Goal: Information Seeking & Learning: Learn about a topic

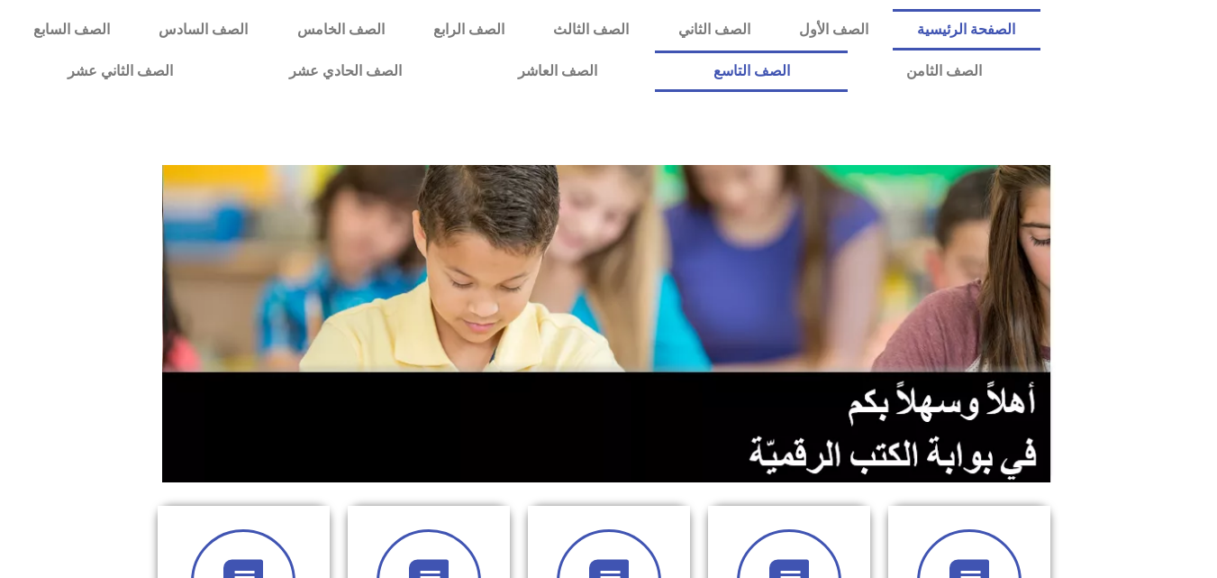
click at [655, 50] on link "الصف التاسع" at bounding box center [751, 70] width 193 height 41
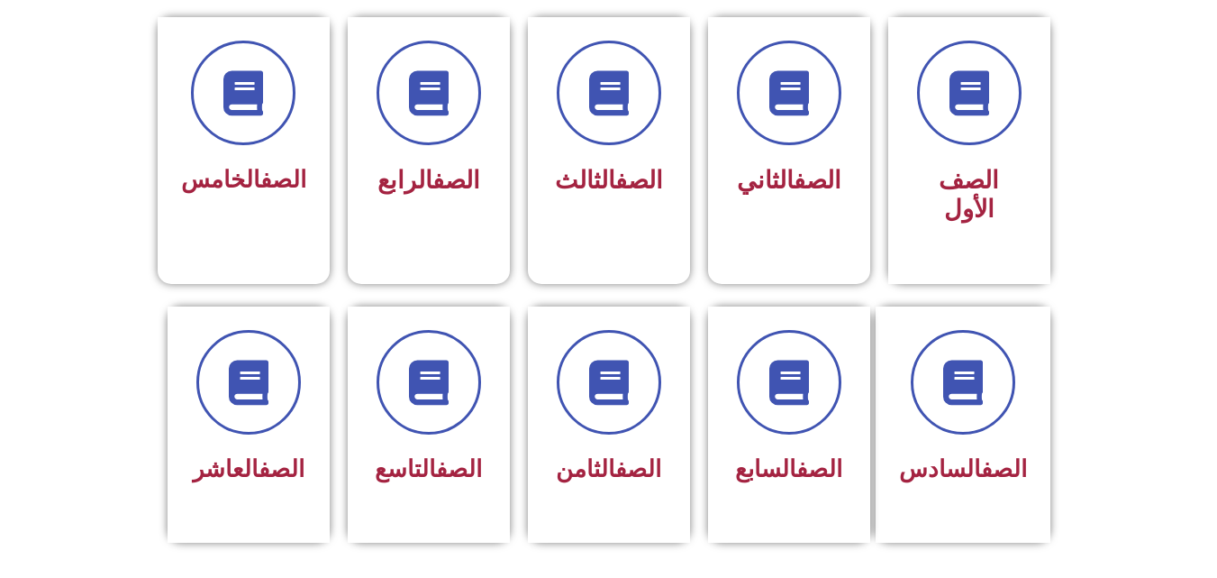
scroll to position [495, 0]
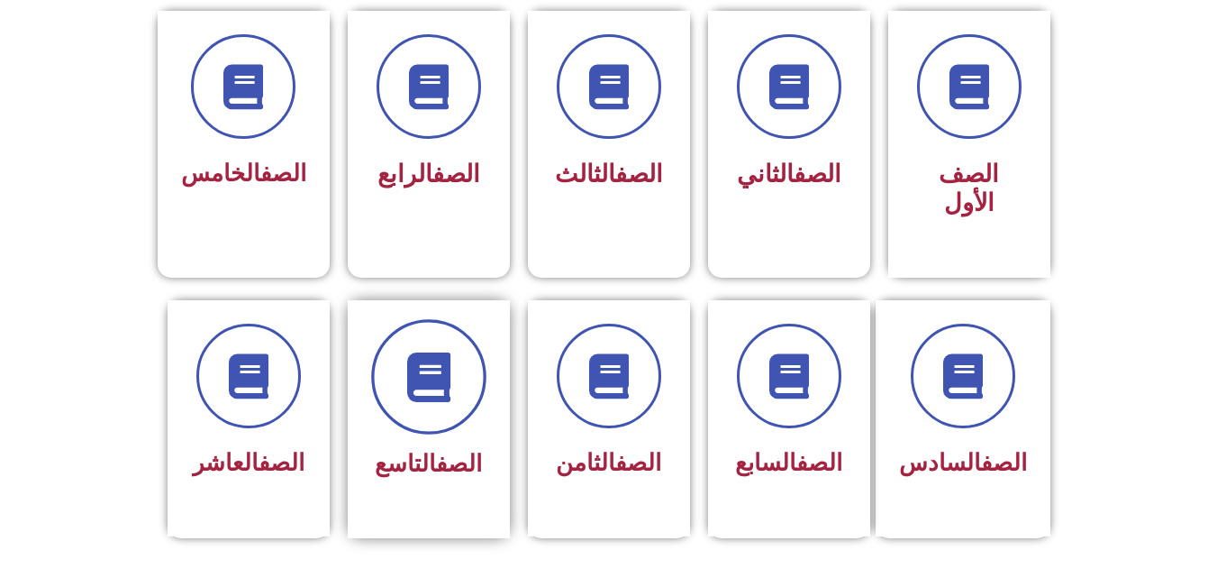
click at [433, 351] on icon at bounding box center [429, 376] width 50 height 50
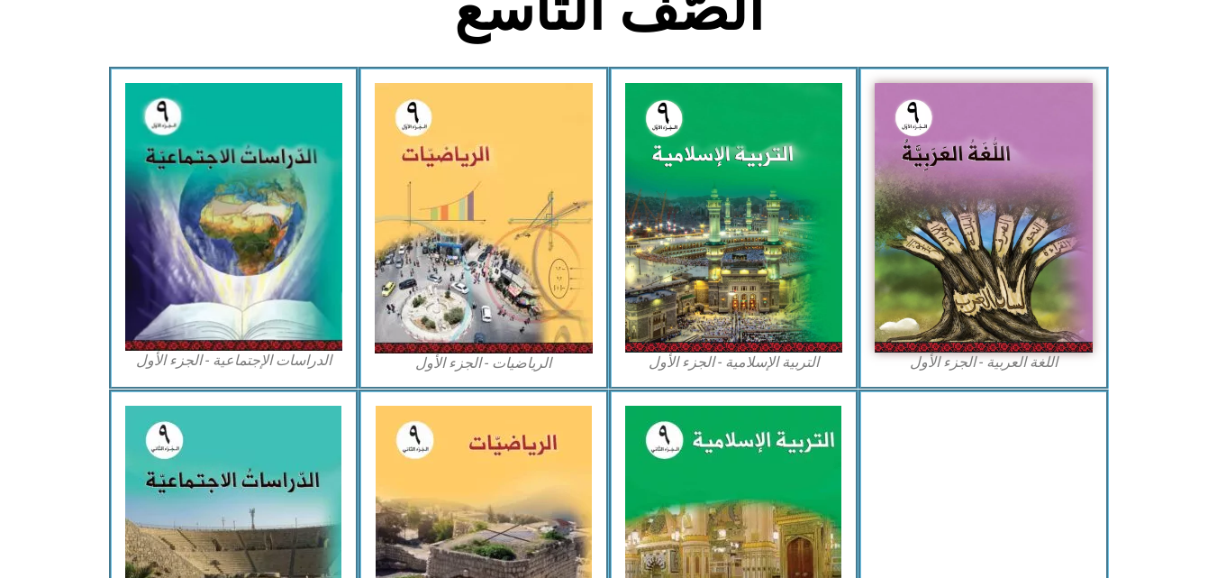
scroll to position [521, 0]
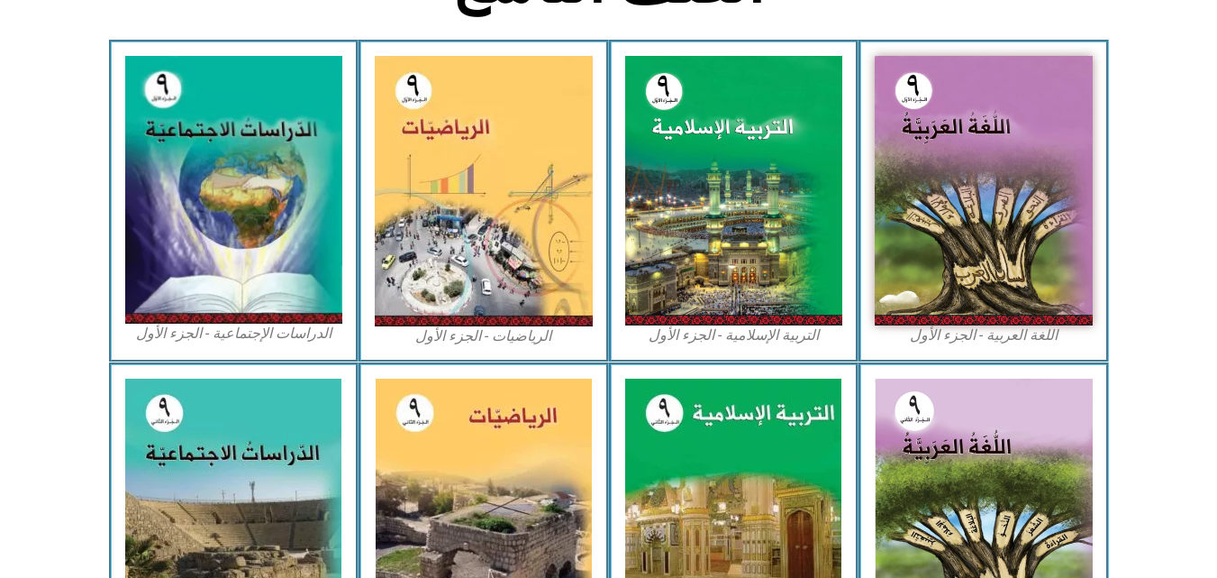
drag, startPoint x: 1230, startPoint y: 79, endPoint x: 1230, endPoint y: 256, distance: 176.6
click at [1217, 256] on html "الصفحة الرئيسية الصف الأول الصف الثاني الصف الثالث الصف الرابع الصف الخامس الصف…" at bounding box center [608, 282] width 1217 height 1606
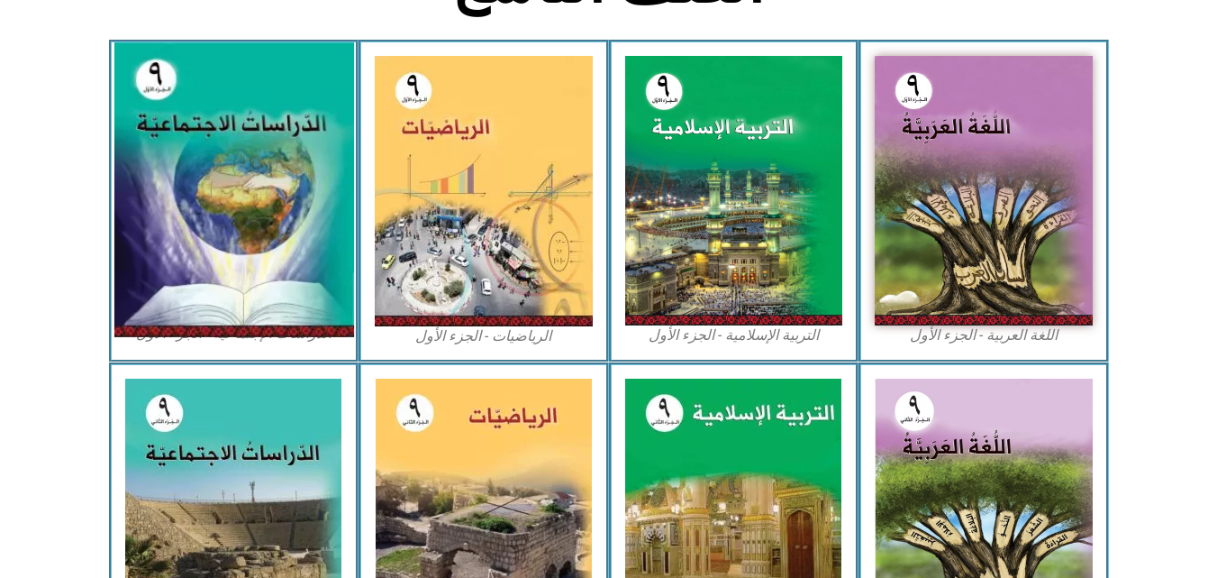
click at [223, 139] on img at bounding box center [234, 190] width 240 height 295
click at [238, 150] on img at bounding box center [234, 190] width 240 height 295
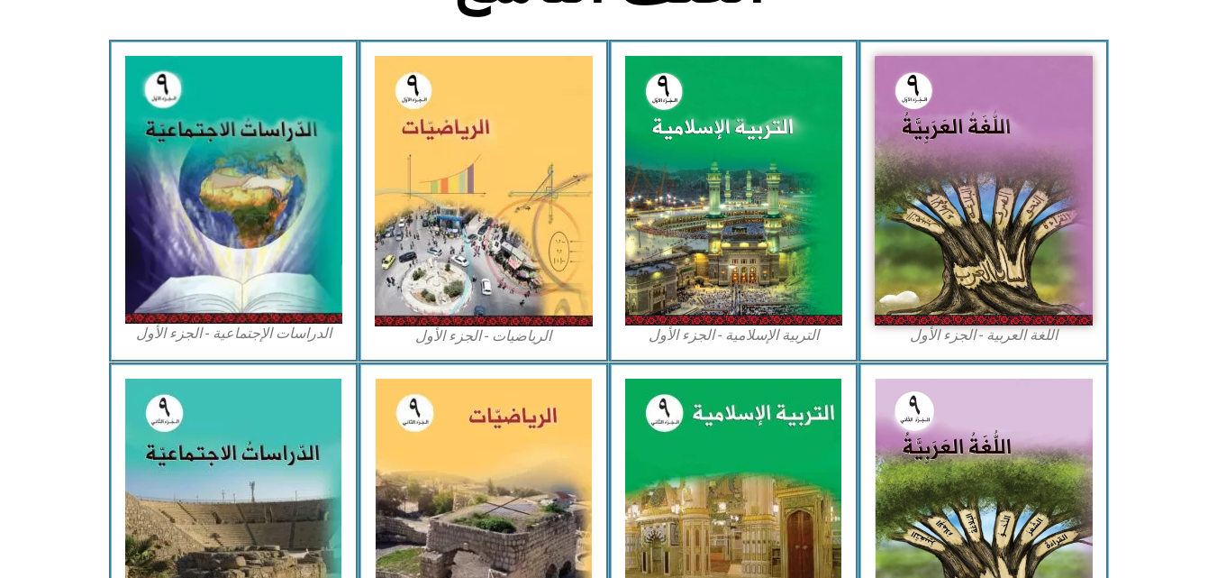
click at [273, 331] on figcaption "الدراسات الإجتماعية - الجزء الأول​" at bounding box center [234, 334] width 218 height 20
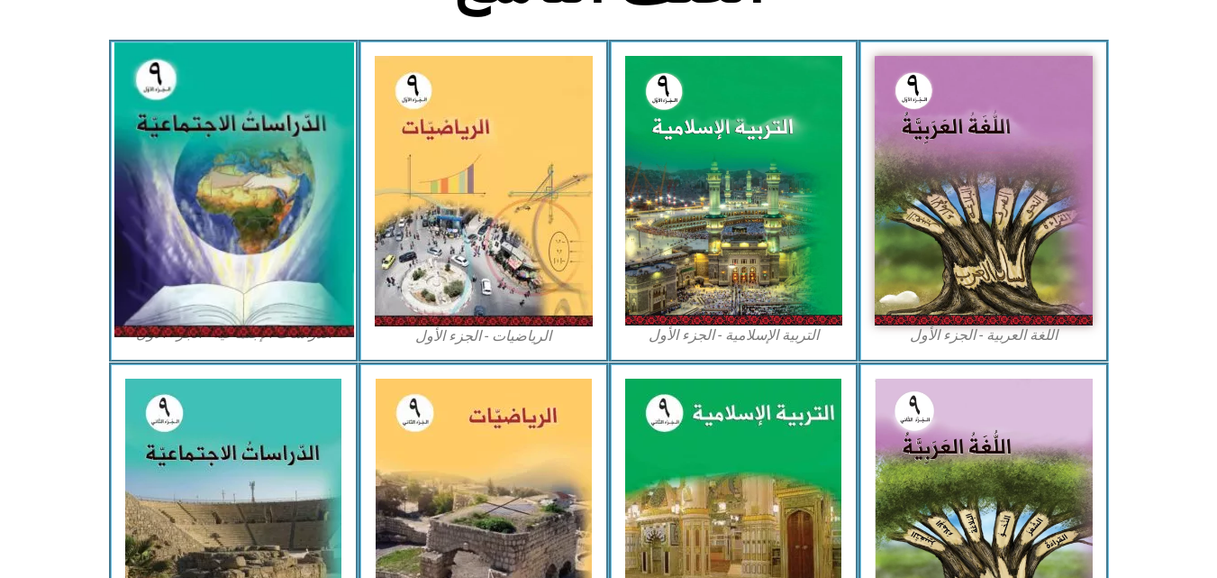
click at [242, 128] on img at bounding box center [234, 190] width 240 height 295
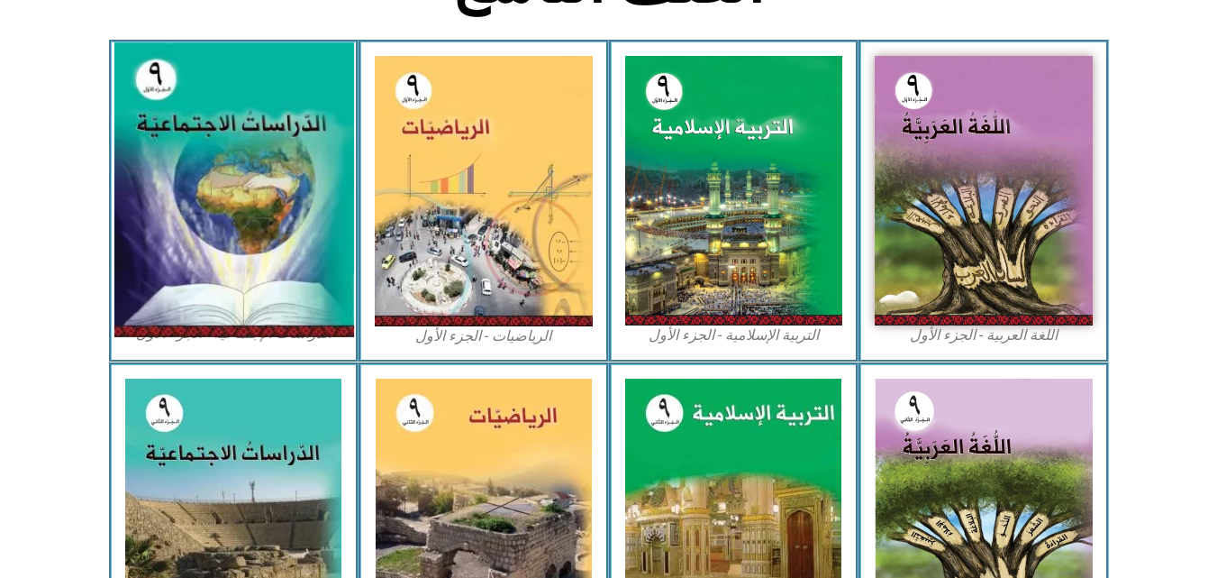
click at [242, 128] on img at bounding box center [234, 190] width 240 height 295
click at [196, 232] on img at bounding box center [234, 190] width 240 height 295
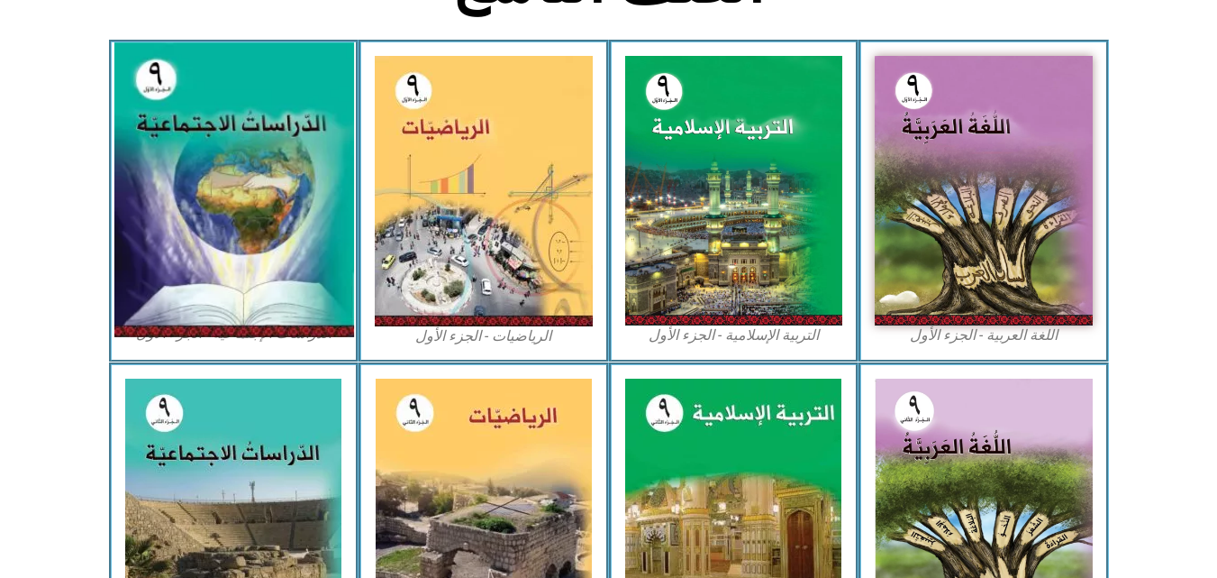
click at [196, 232] on img at bounding box center [234, 190] width 240 height 295
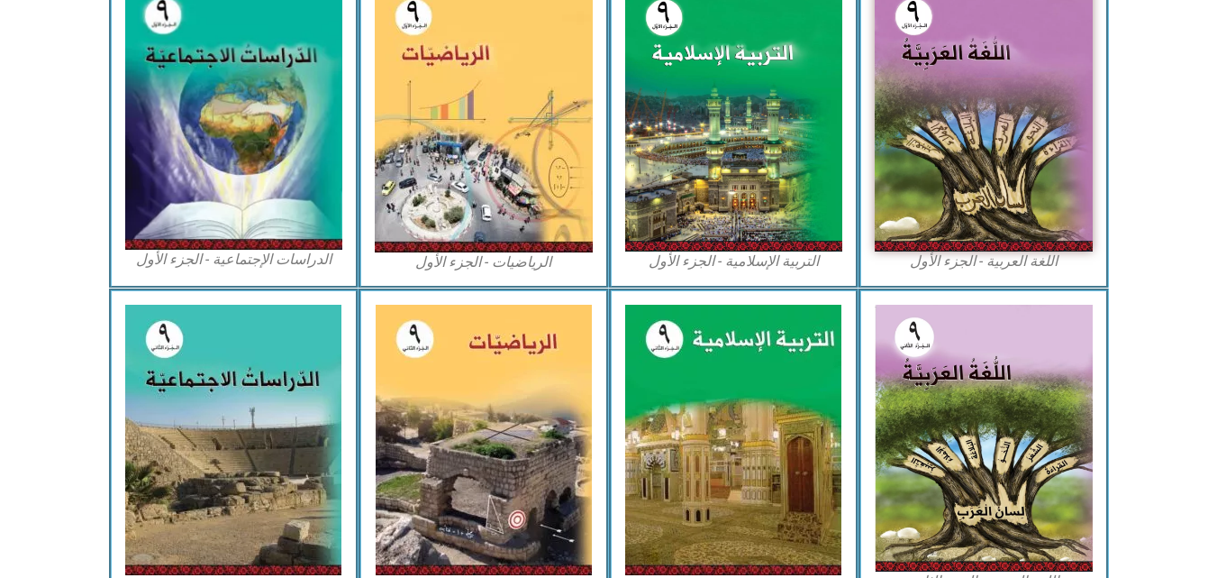
scroll to position [592, 0]
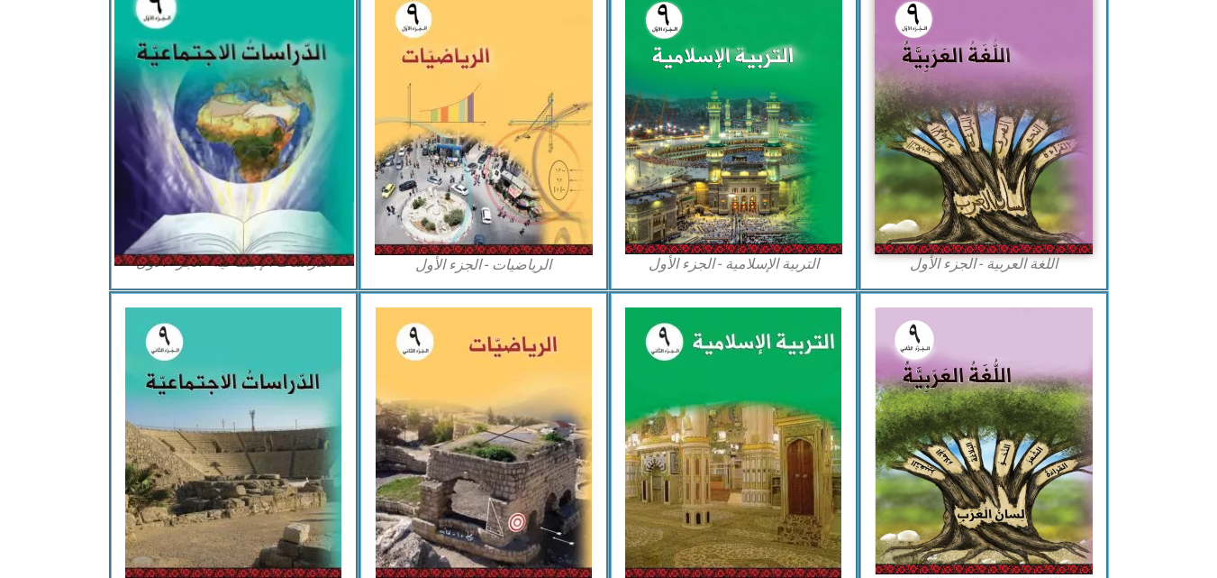
click at [297, 153] on img at bounding box center [234, 119] width 240 height 295
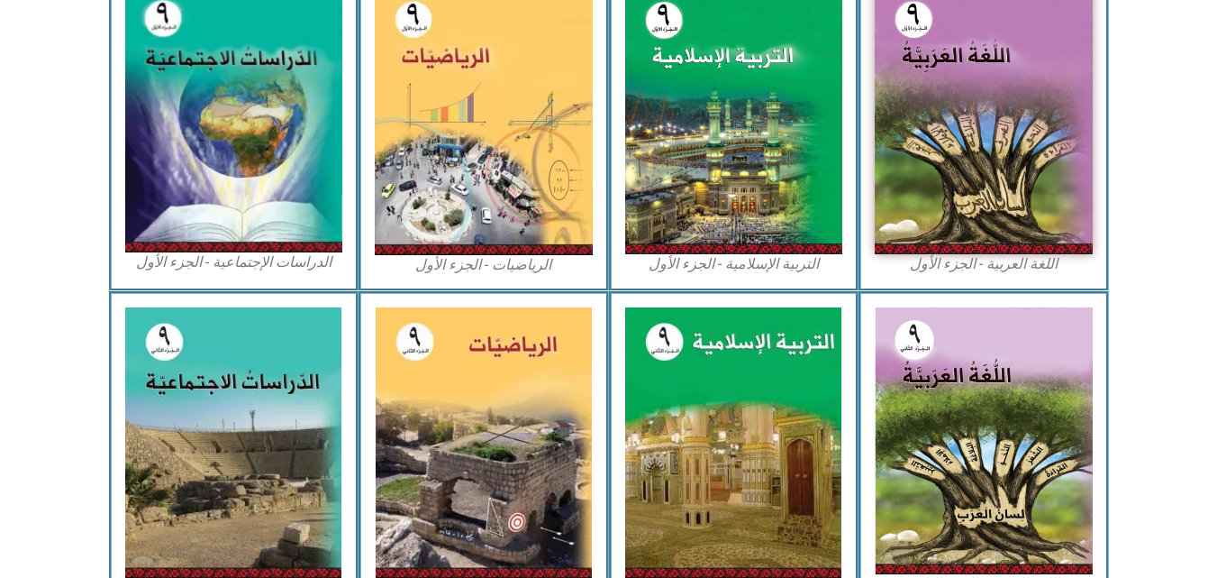
click at [275, 268] on figcaption "الدراسات الإجتماعية - الجزء الأول​" at bounding box center [234, 262] width 218 height 20
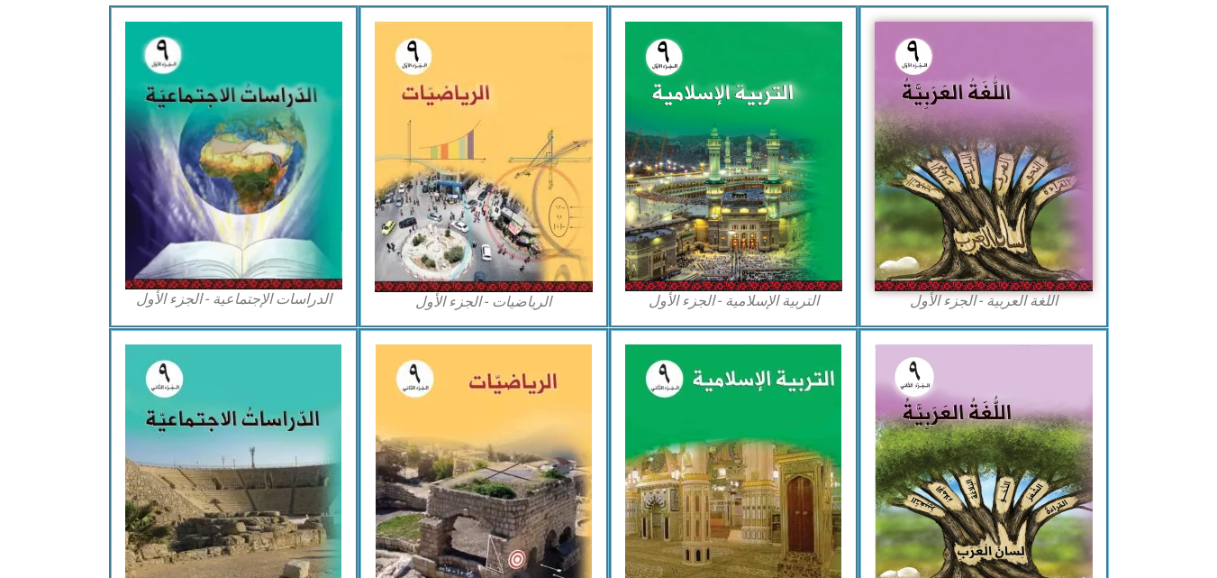
scroll to position [569, 0]
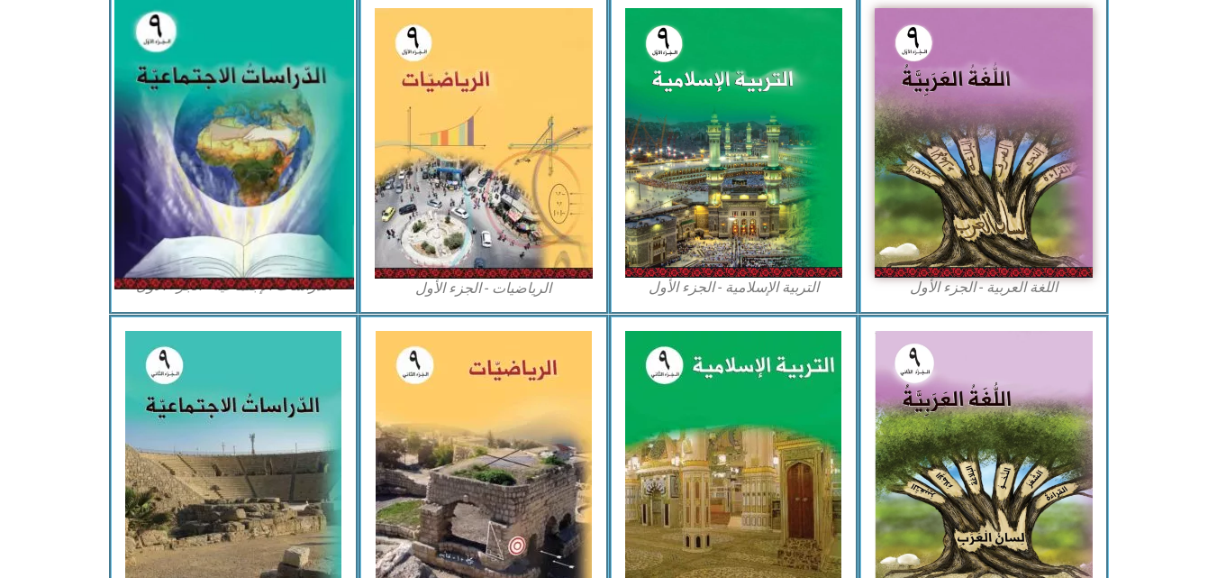
click at [317, 151] on img at bounding box center [234, 142] width 240 height 295
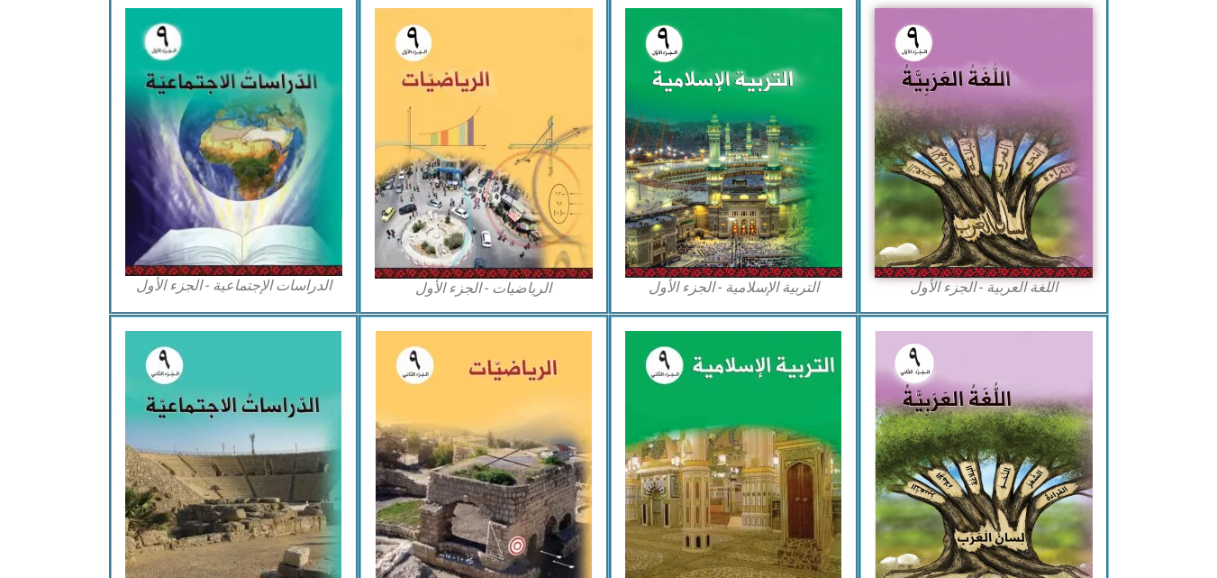
click at [236, 288] on figcaption "الدراسات الإجتماعية - الجزء الأول​" at bounding box center [234, 286] width 218 height 20
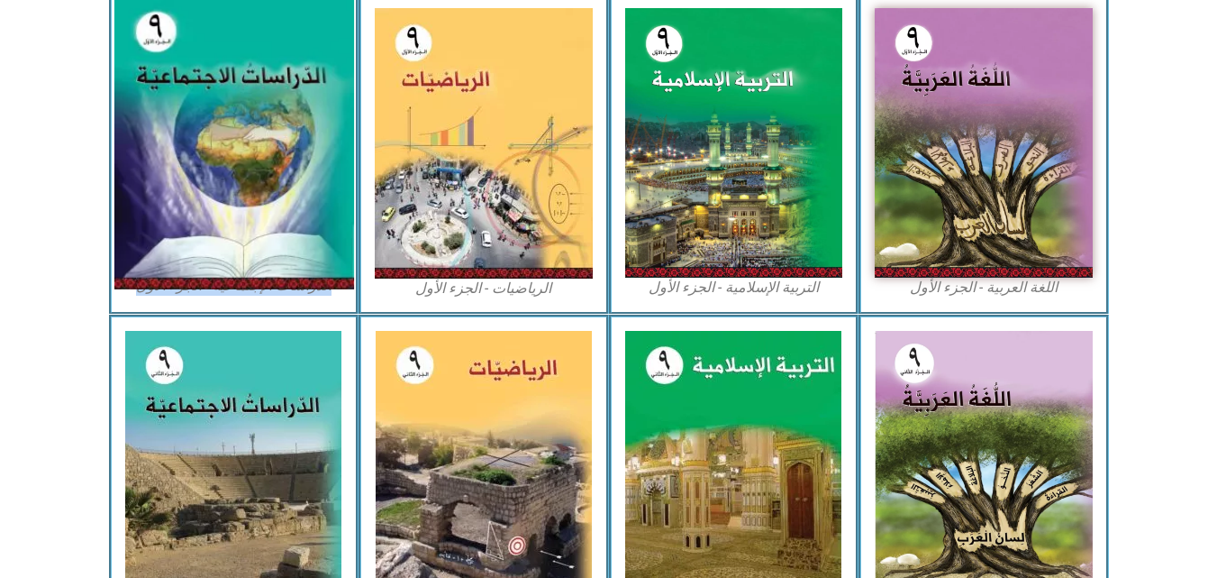
click at [260, 92] on img at bounding box center [234, 142] width 240 height 295
drag, startPoint x: 224, startPoint y: 163, endPoint x: 179, endPoint y: 286, distance: 130.6
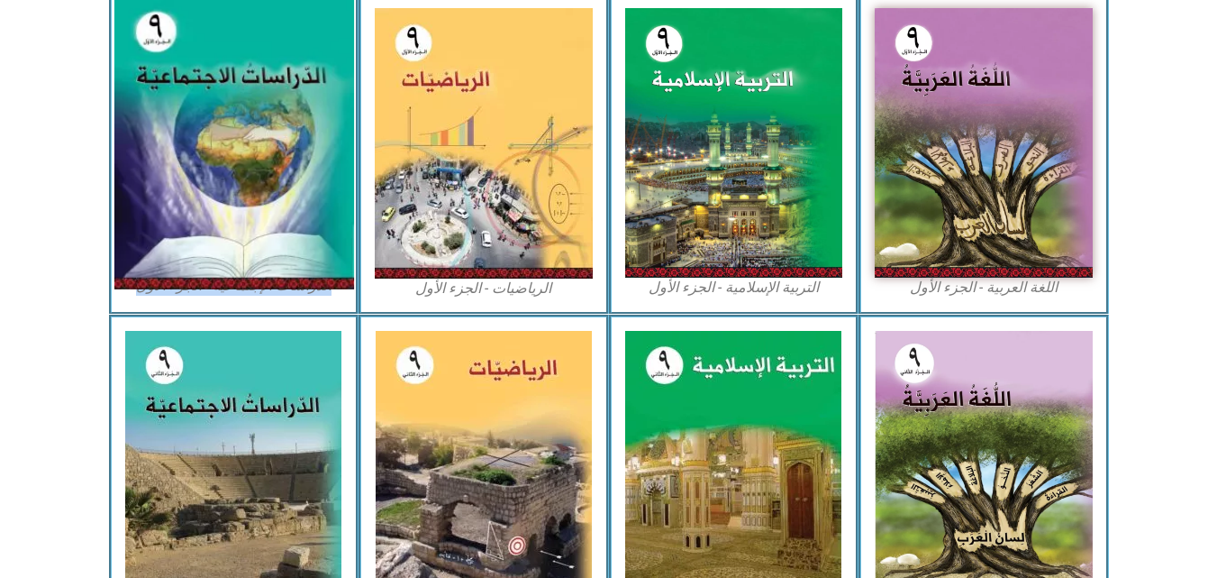
click at [179, 286] on img at bounding box center [234, 142] width 240 height 295
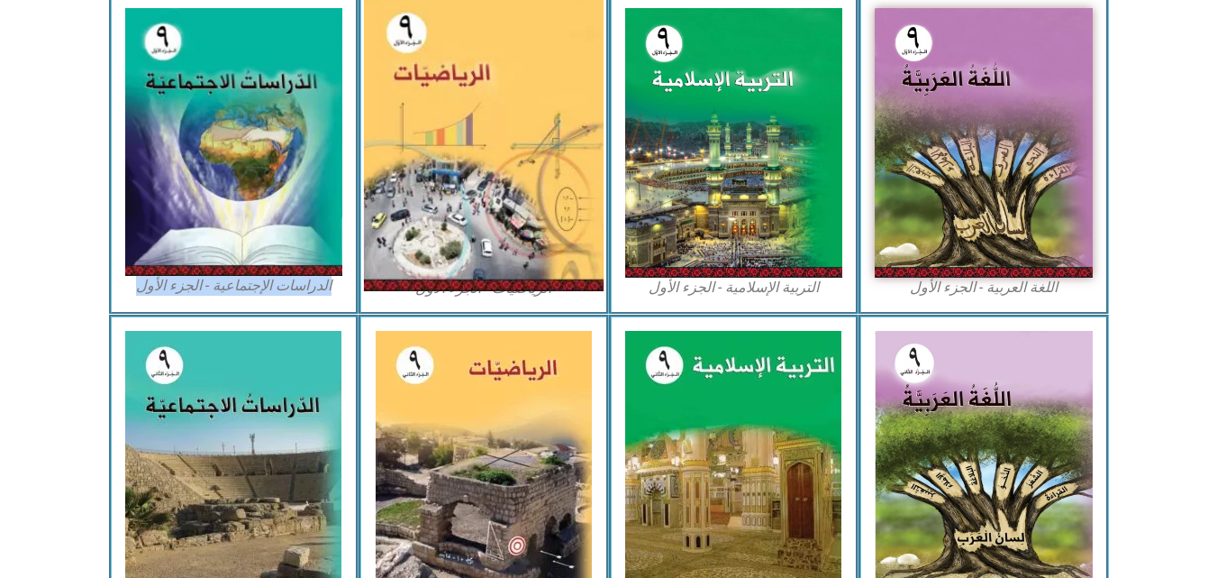
click at [571, 160] on img at bounding box center [484, 143] width 240 height 296
